Goal: Task Accomplishment & Management: Complete application form

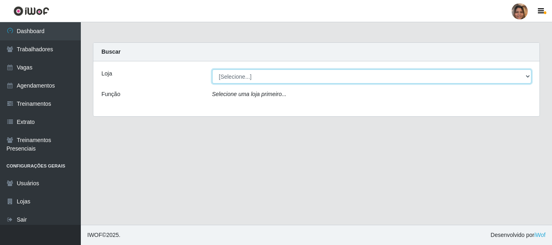
click at [528, 75] on select "[Selecione...] Mar Vermelho - CEASA Mar Vermelho - Centro de Distribuição" at bounding box center [372, 76] width 320 height 14
select select "474"
click at [212, 69] on select "[Selecione...] Mar Vermelho - CEASA Mar Vermelho - Centro de Distribuição" at bounding box center [372, 76] width 320 height 14
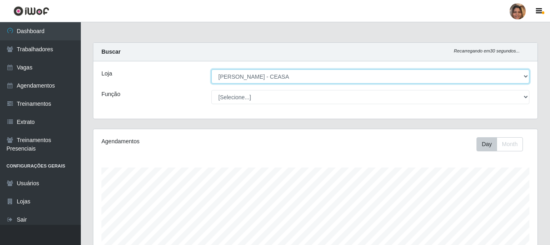
scroll to position [168, 444]
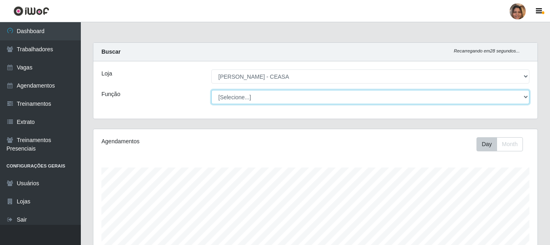
click at [526, 100] on select "[Selecione...] Repositor Repositor + Repositor ++" at bounding box center [370, 97] width 318 height 14
select select "24"
click at [211, 90] on select "[Selecione...] Repositor Repositor + Repositor ++" at bounding box center [370, 97] width 318 height 14
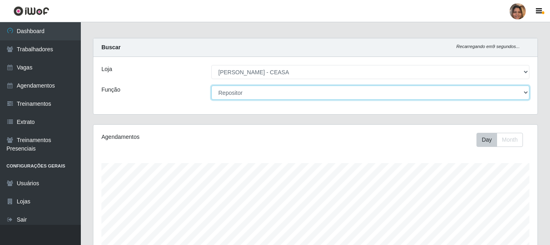
scroll to position [0, 0]
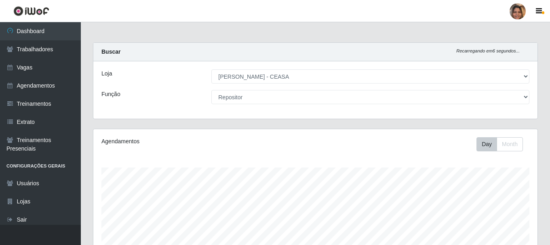
click at [280, 113] on div "Loja [Selecione...] Mar Vermelho - CEASA Mar Vermelho - Centro de Distribuição …" at bounding box center [315, 89] width 444 height 57
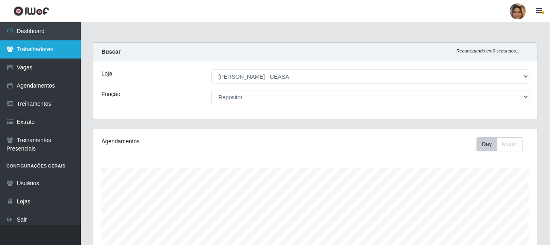
click at [25, 51] on link "Trabalhadores" at bounding box center [40, 49] width 81 height 18
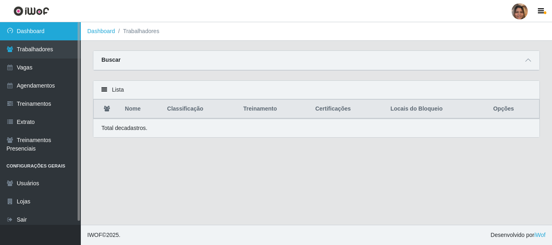
click at [32, 33] on link "Dashboard" at bounding box center [40, 31] width 81 height 18
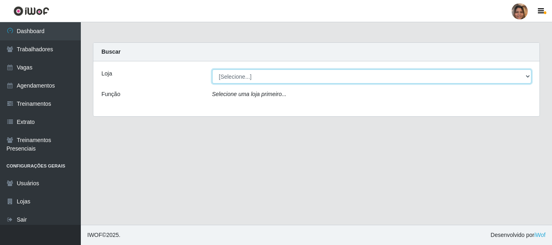
click at [258, 74] on select "[Selecione...] Mar Vermelho - CEASA Mar Vermelho - Centro de Distribuição" at bounding box center [372, 76] width 320 height 14
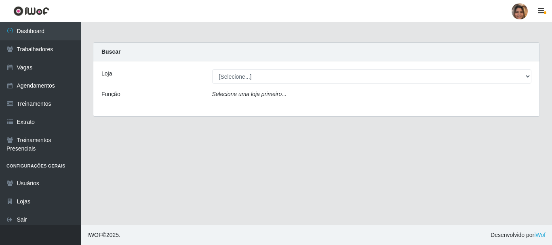
click at [184, 174] on main "Carregando... Buscar Loja [Selecione...] Mar Vermelho - CEASA Mar Vermelho - Ce…" at bounding box center [316, 123] width 471 height 203
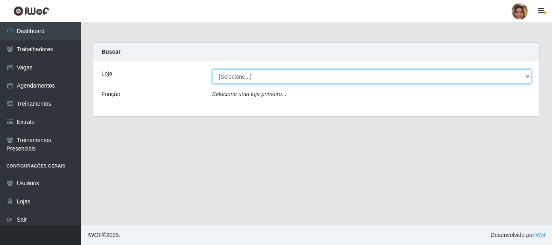
click at [285, 78] on select "[Selecione...] Mar Vermelho - CEASA Mar Vermelho - Centro de Distribuição" at bounding box center [372, 76] width 320 height 14
select select "474"
click at [212, 69] on select "[Selecione...] Mar Vermelho - CEASA Mar Vermelho - Centro de Distribuição" at bounding box center [372, 76] width 320 height 14
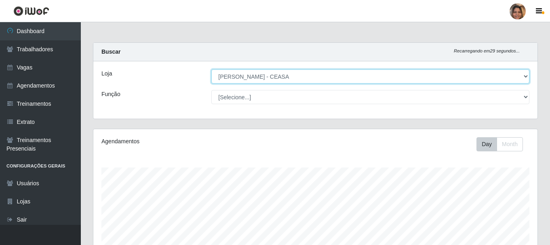
scroll to position [168, 444]
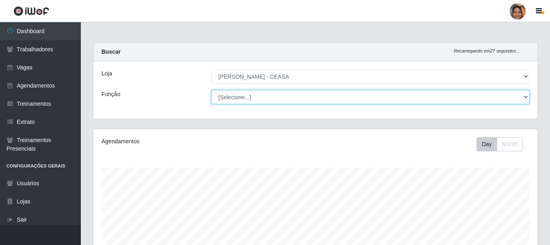
click at [257, 98] on select "[Selecione...] Repositor Repositor + Repositor ++" at bounding box center [370, 97] width 318 height 14
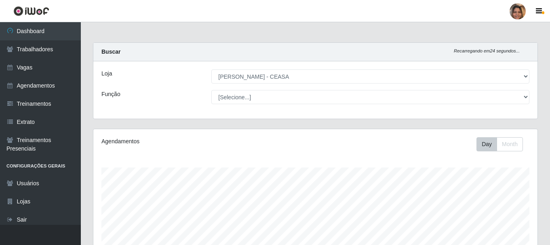
click at [201, 150] on div "Agendamentos" at bounding box center [186, 144] width 183 height 14
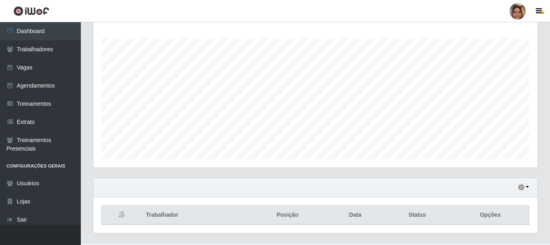
scroll to position [147, 0]
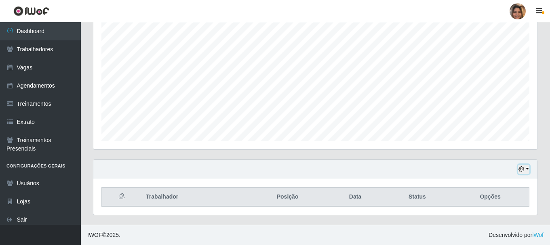
click at [523, 171] on icon "button" at bounding box center [521, 169] width 6 height 6
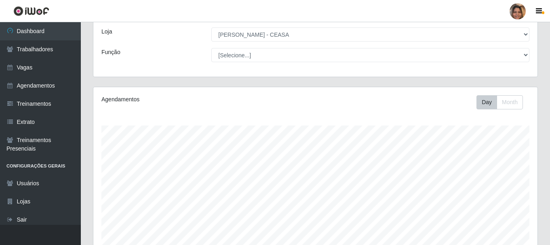
scroll to position [0, 0]
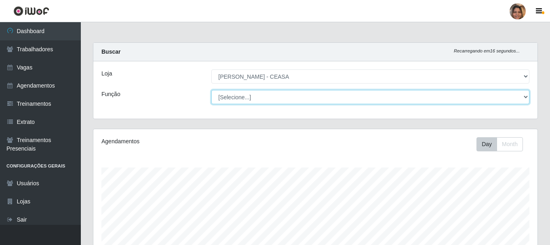
click at [248, 98] on select "[Selecione...] Repositor Repositor + Repositor ++" at bounding box center [370, 97] width 318 height 14
click at [211, 90] on select "[Selecione...] Repositor Repositor + Repositor ++" at bounding box center [370, 97] width 318 height 14
click at [271, 97] on select "[Selecione...] Repositor Repositor + Repositor ++" at bounding box center [370, 97] width 318 height 14
select select "24"
click at [211, 90] on select "[Selecione...] Repositor Repositor + Repositor ++" at bounding box center [370, 97] width 318 height 14
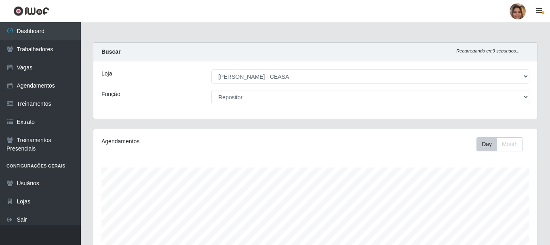
click at [323, 109] on div "Loja [Selecione...] Mar Vermelho - CEASA Mar Vermelho - Centro de Distribuição …" at bounding box center [315, 89] width 444 height 57
click at [140, 110] on div "Loja [Selecione...] Mar Vermelho - CEASA Mar Vermelho - Centro de Distribuição …" at bounding box center [315, 89] width 444 height 57
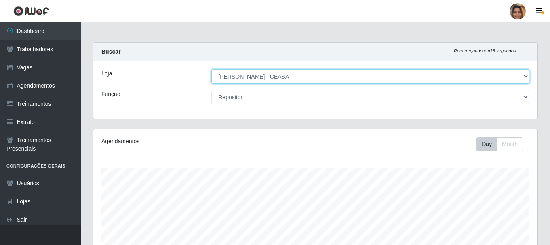
click at [491, 74] on select "[Selecione...] Mar Vermelho - CEASA Mar Vermelho - Centro de Distribuição" at bounding box center [370, 76] width 318 height 14
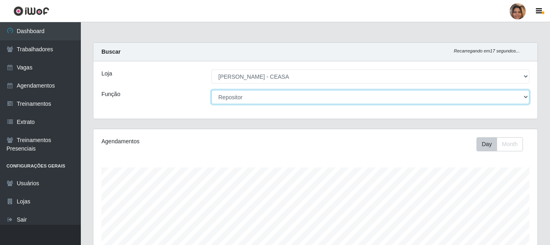
click at [447, 98] on select "[Selecione...] Repositor Repositor + Repositor ++" at bounding box center [370, 97] width 318 height 14
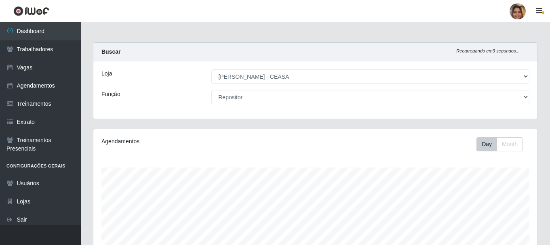
click at [156, 90] on div "Função" at bounding box center [150, 97] width 110 height 14
